Goal: Understand process/instructions

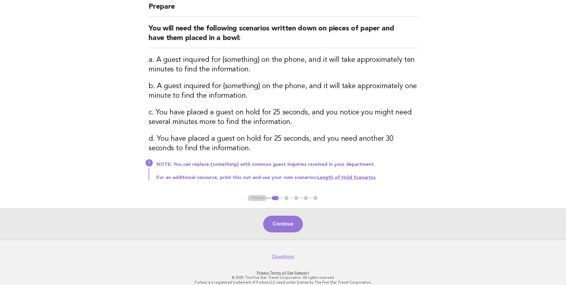
scroll to position [60, 0]
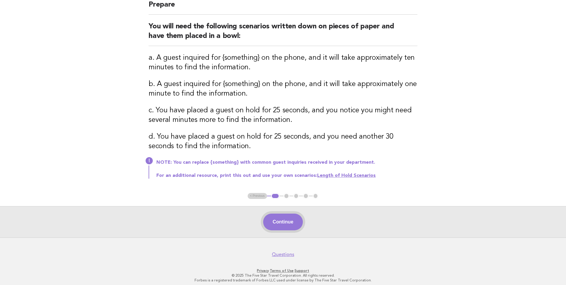
click at [286, 224] on button "Continue" at bounding box center [283, 221] width 40 height 17
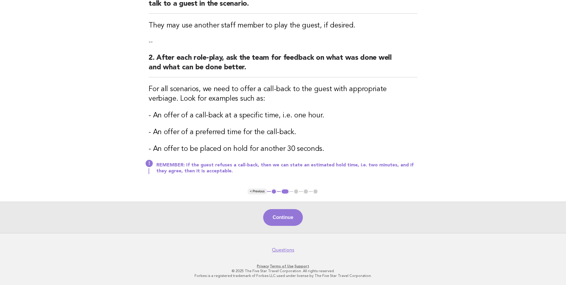
scroll to position [92, 0]
click at [271, 209] on button "Continue" at bounding box center [283, 216] width 40 height 17
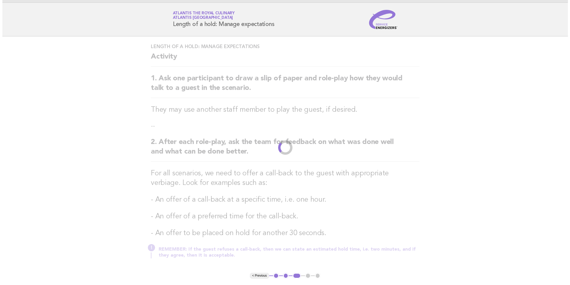
scroll to position [0, 0]
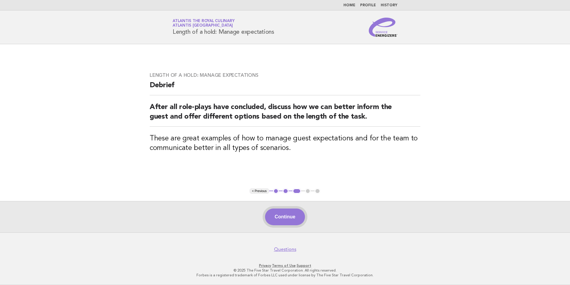
click at [289, 214] on button "Continue" at bounding box center [285, 216] width 40 height 17
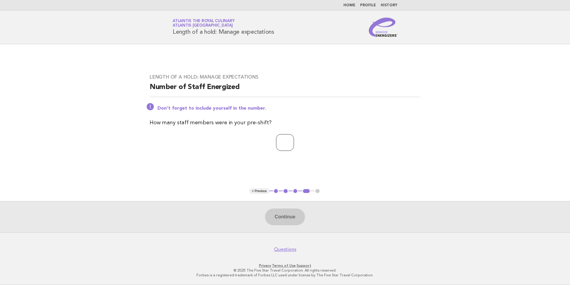
click at [294, 149] on input "number" at bounding box center [285, 142] width 18 height 17
type input "*"
click at [278, 216] on button "Continue" at bounding box center [285, 216] width 40 height 17
